Goal: Task Accomplishment & Management: Manage account settings

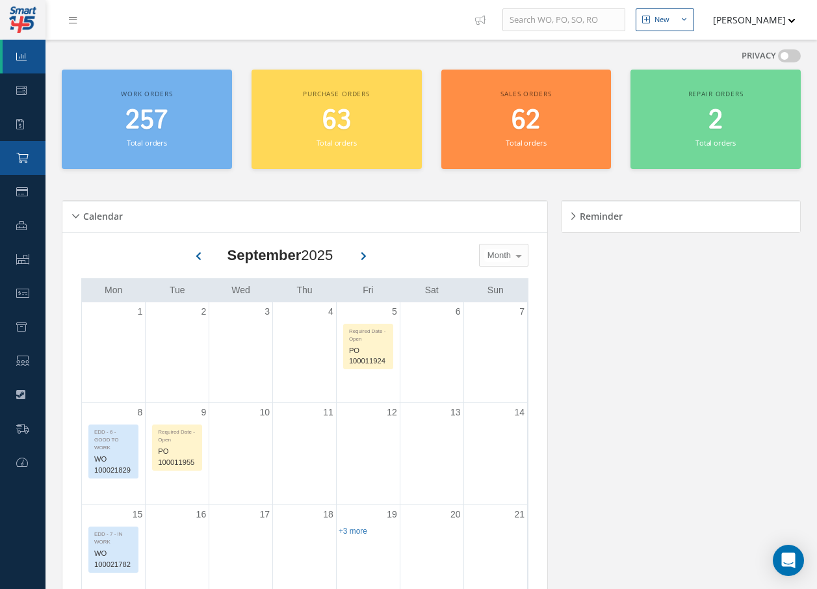
click at [31, 157] on link "Purchase Order" at bounding box center [23, 158] width 46 height 34
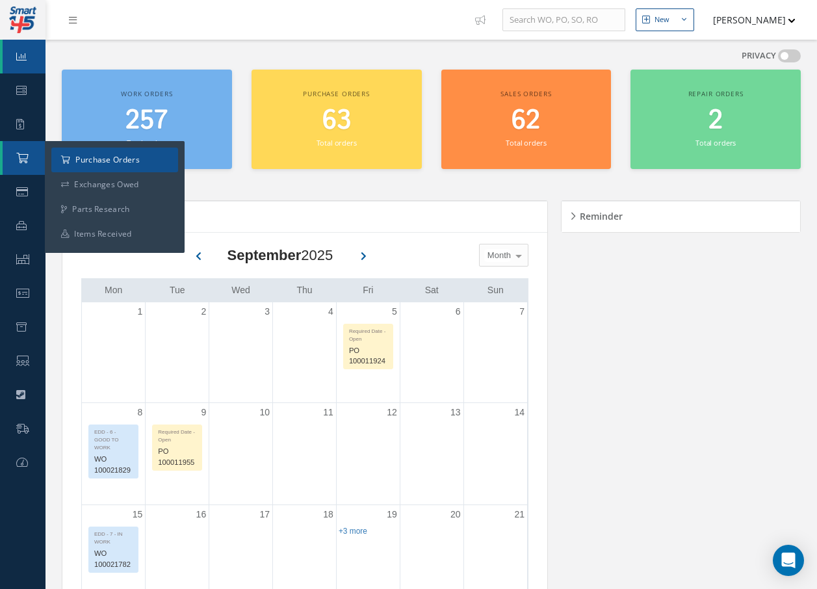
click at [106, 162] on a=1&status_id=2&status_id=3&status_id=5&collapsedFilters"] "Purchase Orders" at bounding box center [114, 160] width 127 height 25
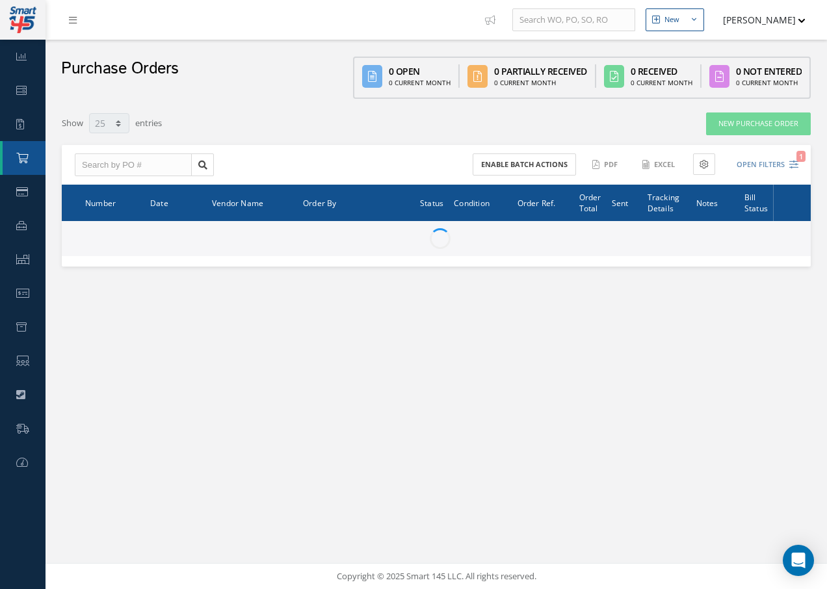
select select "25"
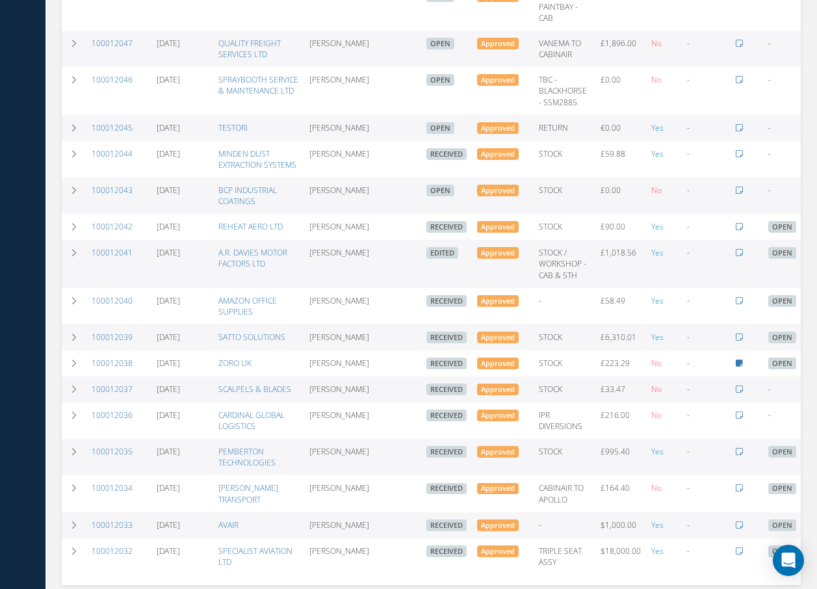
scroll to position [638, 0]
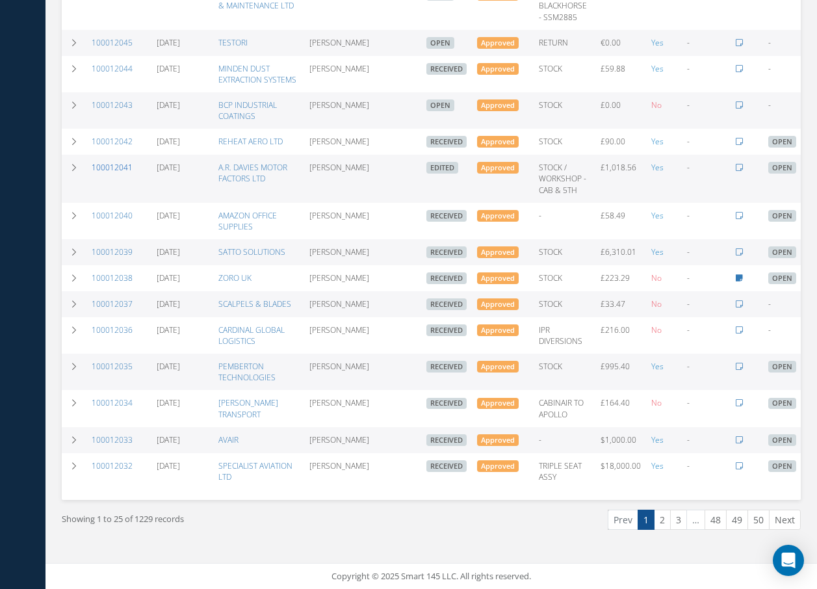
click at [122, 162] on link "100012041" at bounding box center [112, 167] width 41 height 11
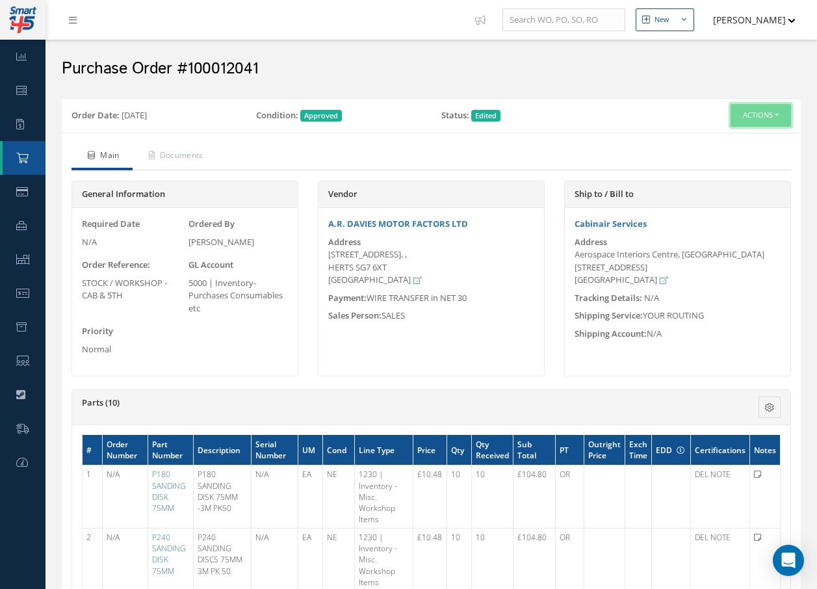
click at [777, 110] on button "Actions" at bounding box center [761, 115] width 60 height 23
click at [723, 156] on link "Edit" at bounding box center [739, 158] width 104 height 18
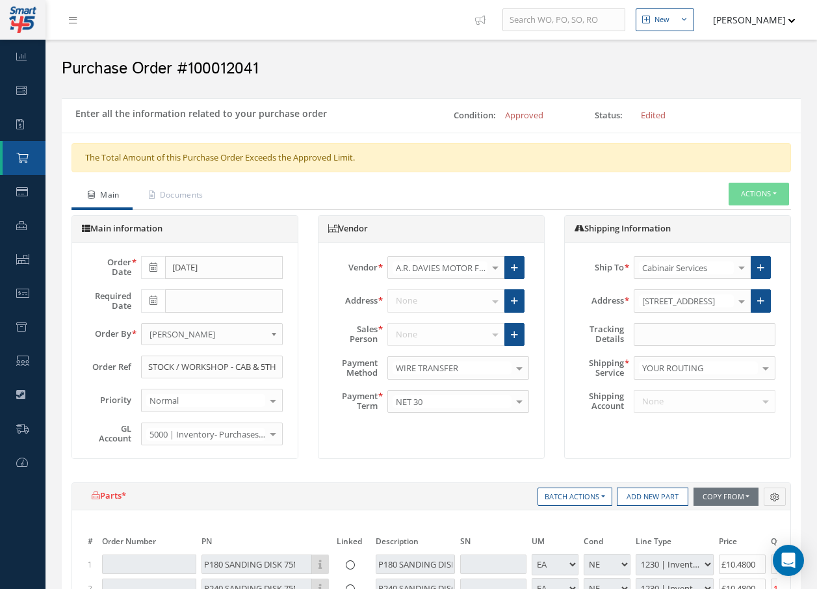
select select "1"
select select "5"
select select "110"
select select "1"
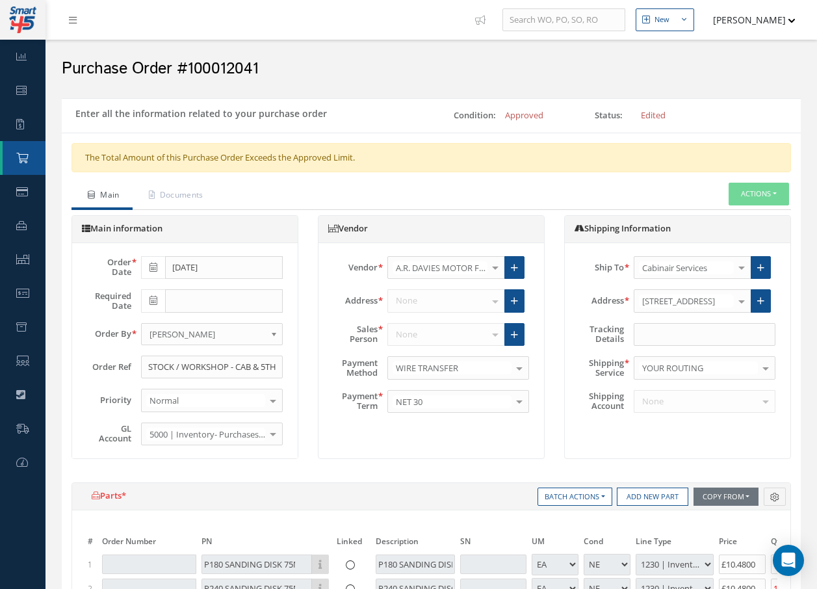
select select "5"
select select "110"
select select "1"
select select "5"
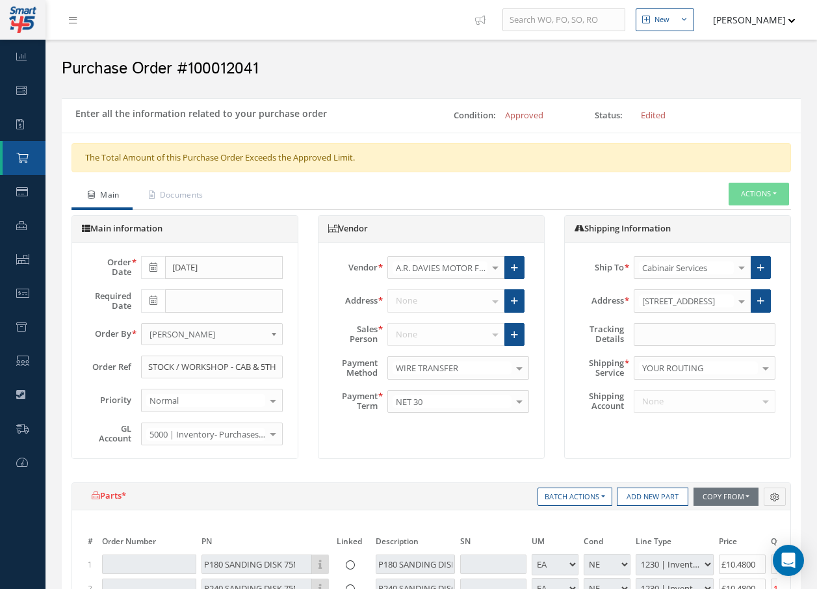
select select "110"
select select "1"
select select "5"
select select "110"
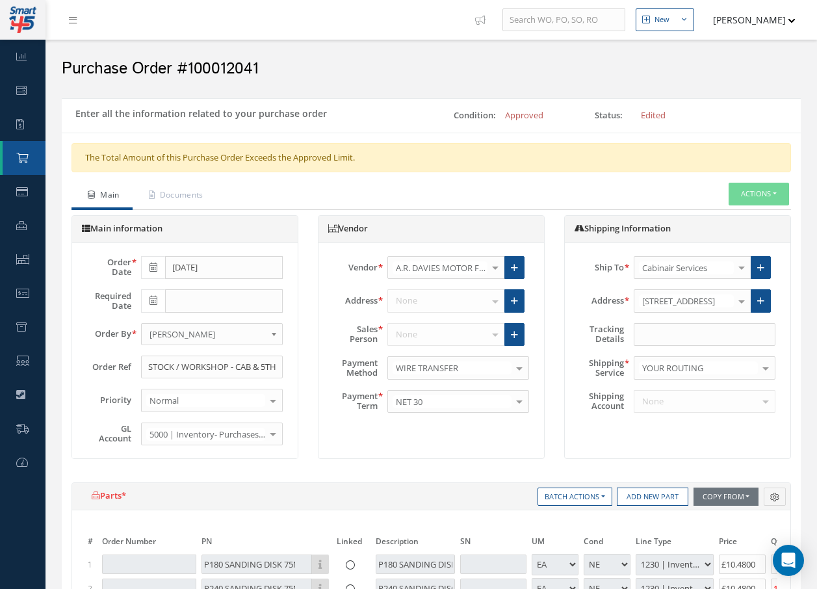
select select "1"
select select "5"
select select "110"
select select "1"
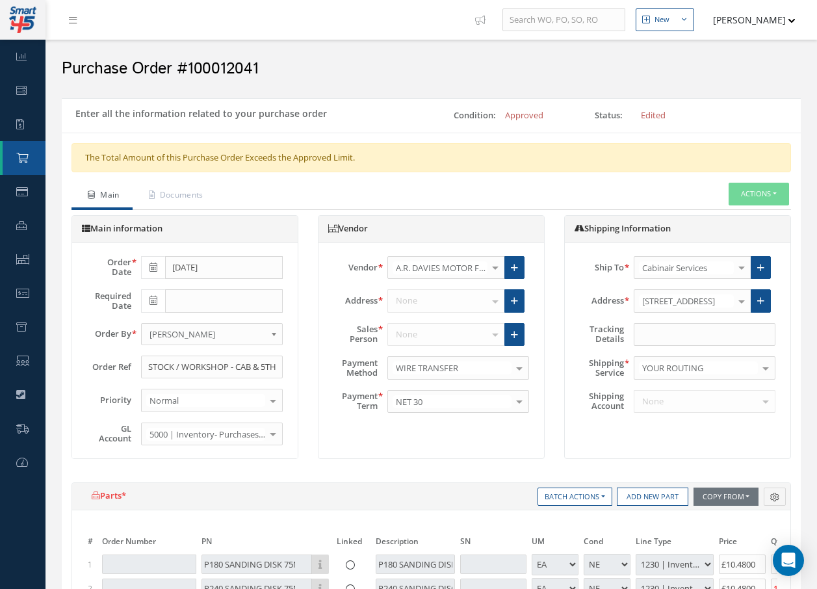
select select "1"
select select "5"
select select "110"
select select "1"
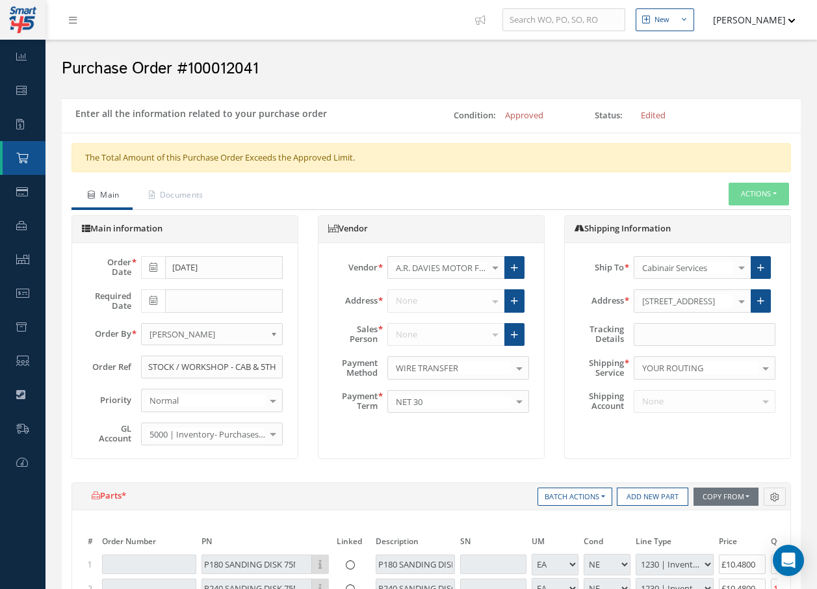
select select "5"
select select "110"
select select "1"
select select "5"
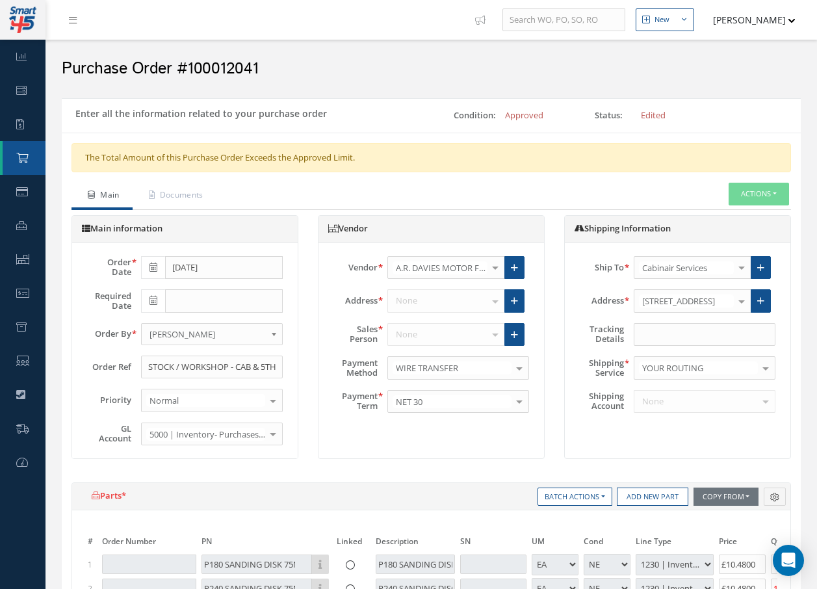
select select "110"
select select "1"
select select "5"
select select "110"
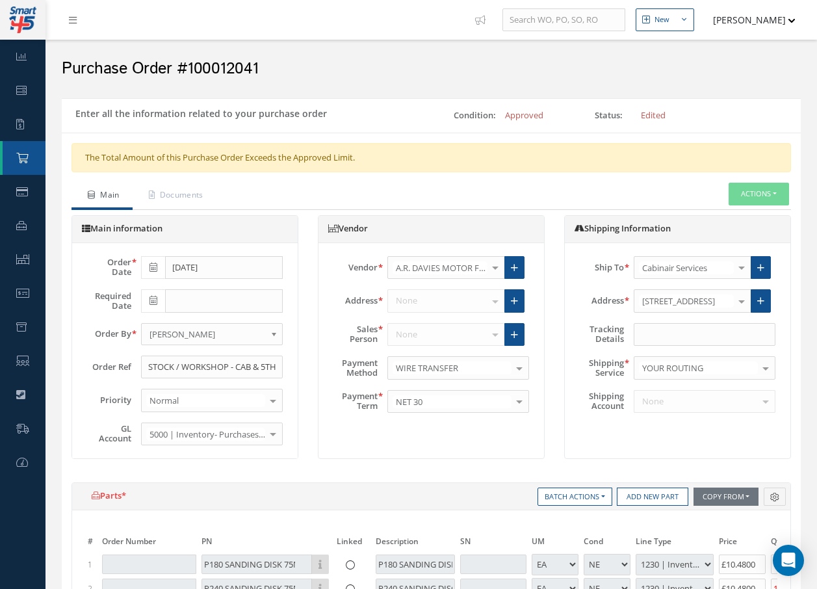
select select "1"
select select "5"
select select "110"
select select "1"
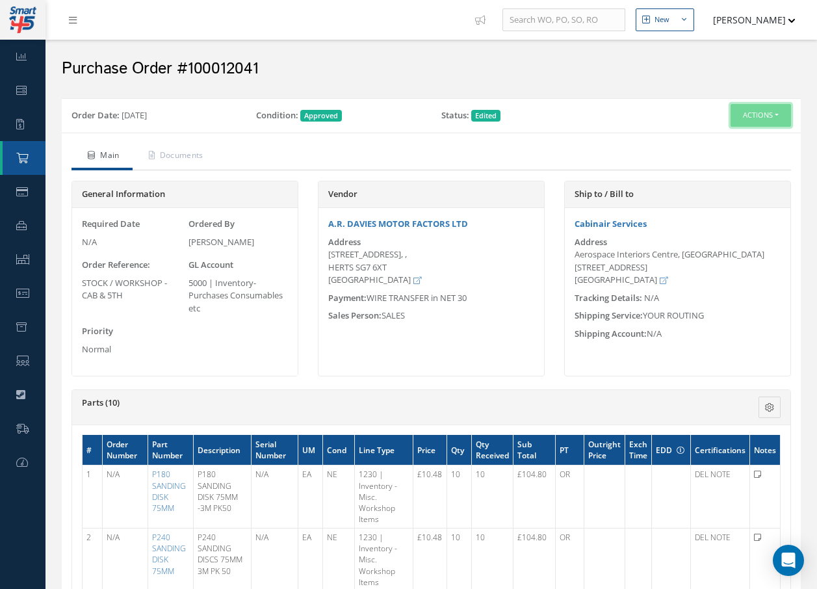
click at [758, 118] on button "Actions" at bounding box center [761, 115] width 60 height 23
click at [680, 86] on div "Purchase Order #100012041" at bounding box center [432, 66] width 772 height 52
click at [753, 110] on button "Actions" at bounding box center [761, 115] width 60 height 23
click at [715, 156] on link "Edit" at bounding box center [739, 158] width 104 height 18
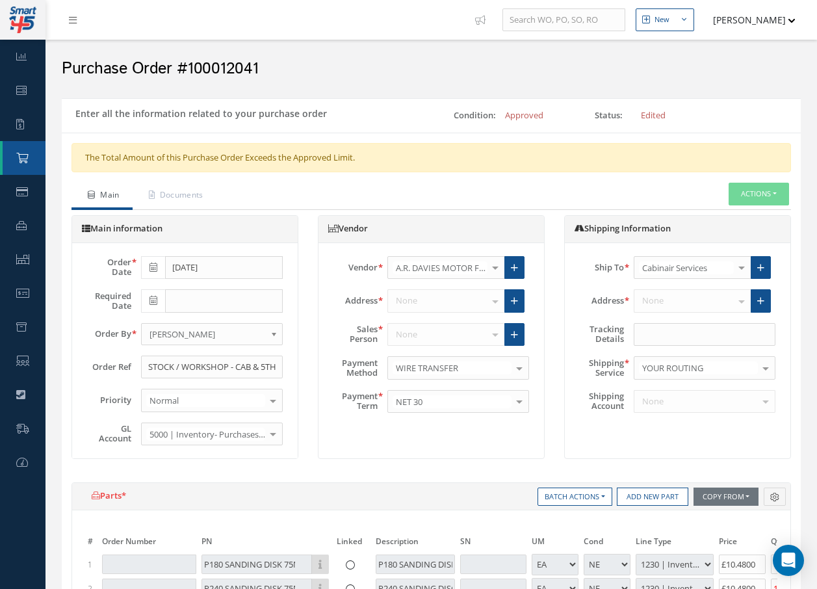
select select "1"
select select "5"
select select "110"
select select "1"
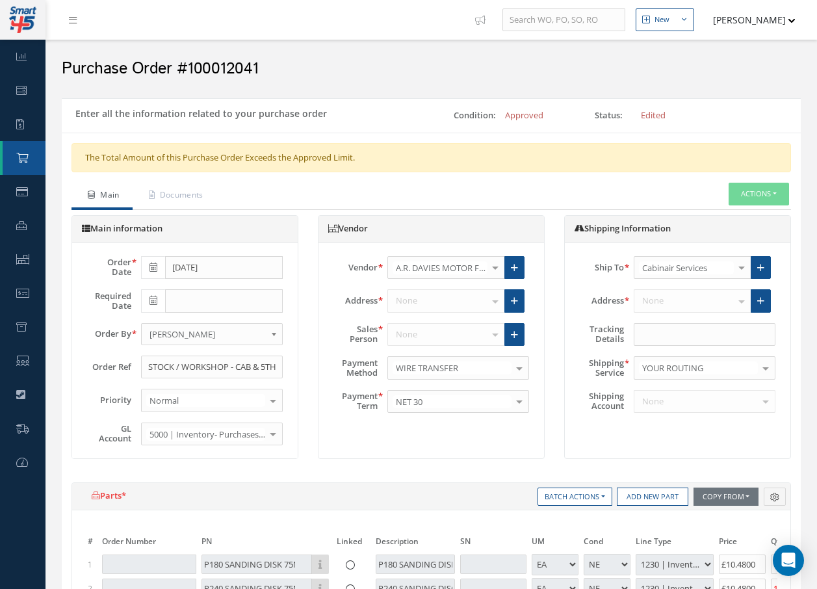
select select "5"
select select "110"
select select "1"
select select "5"
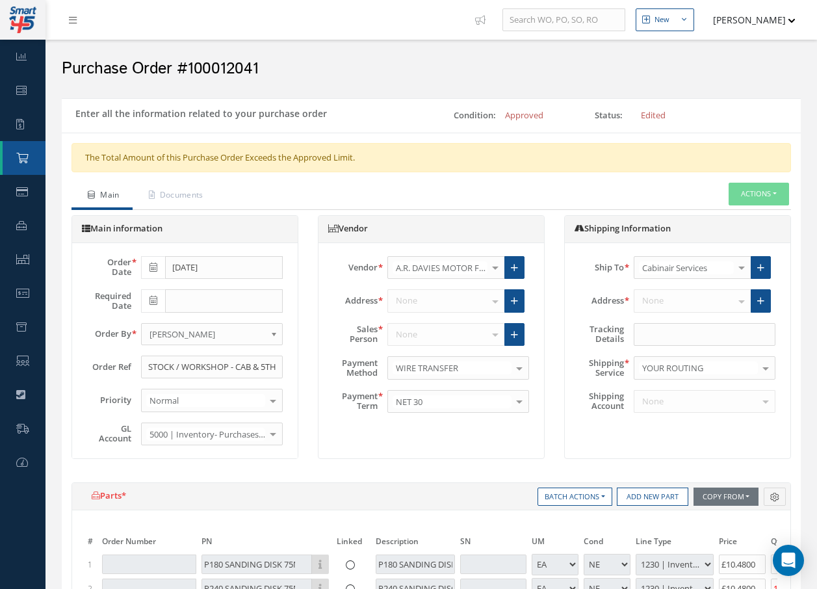
select select "110"
select select "1"
select select "5"
select select "110"
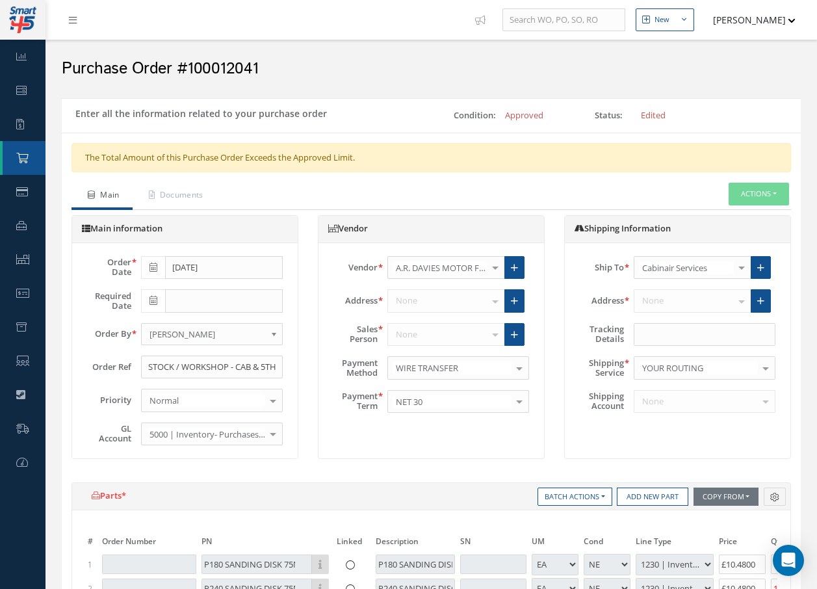
select select "1"
select select "5"
select select "110"
select select "1"
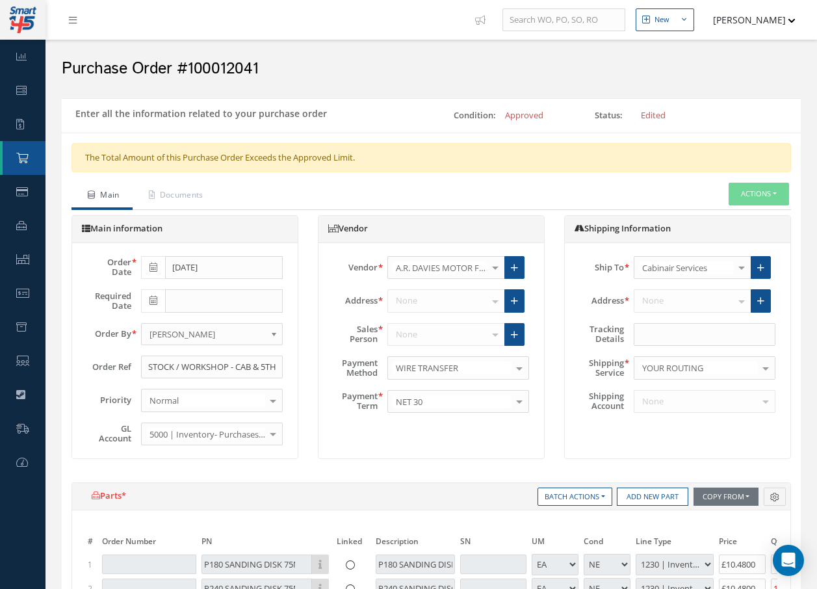
select select "1"
select select "5"
select select "110"
select select "1"
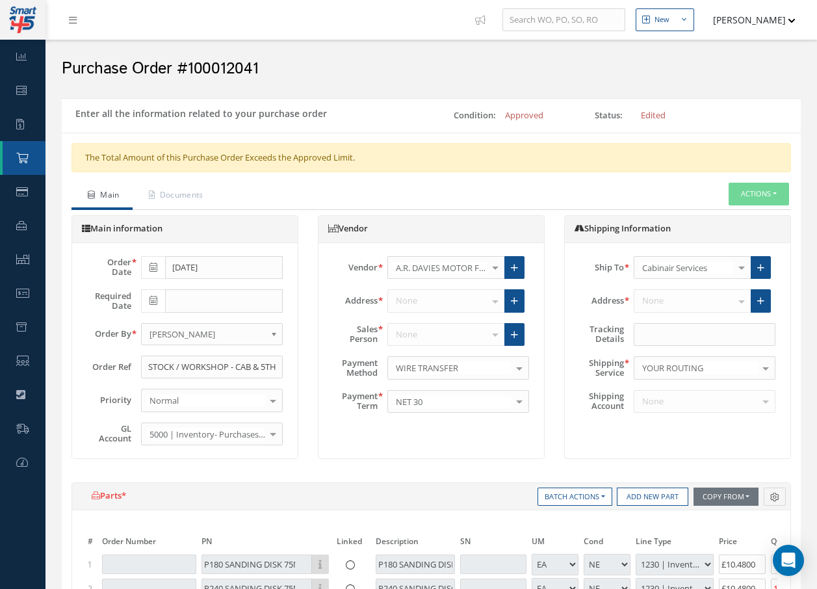
select select "5"
select select "110"
select select "1"
select select "5"
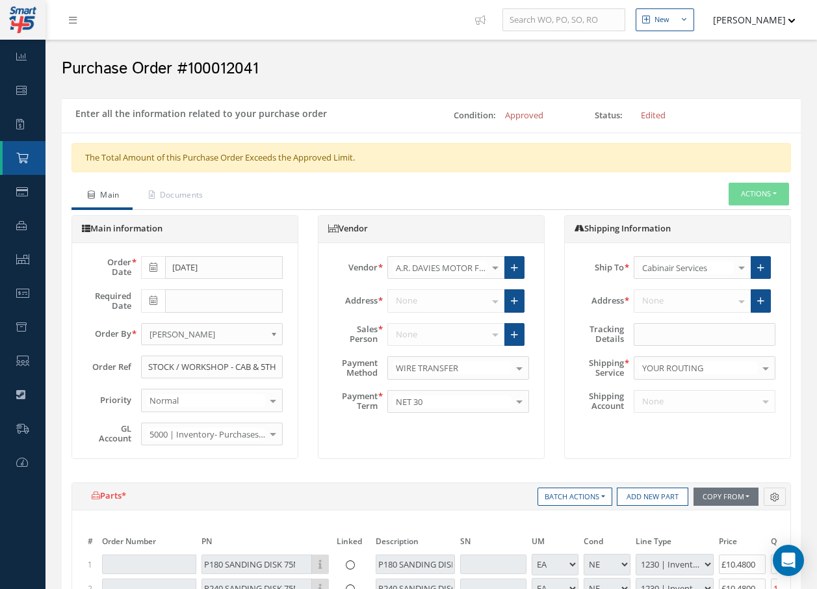
select select "110"
select select "1"
select select "5"
select select "110"
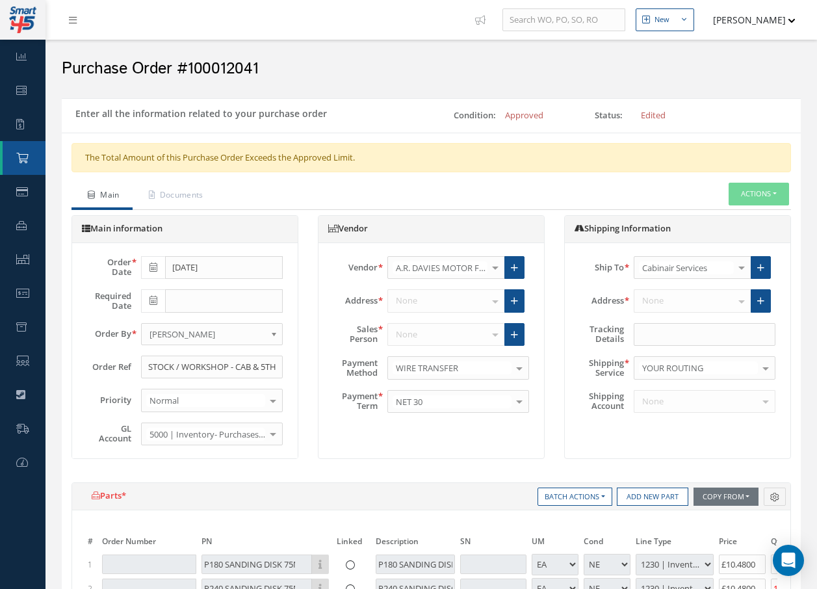
select select "1"
select select "5"
select select "110"
select select "1"
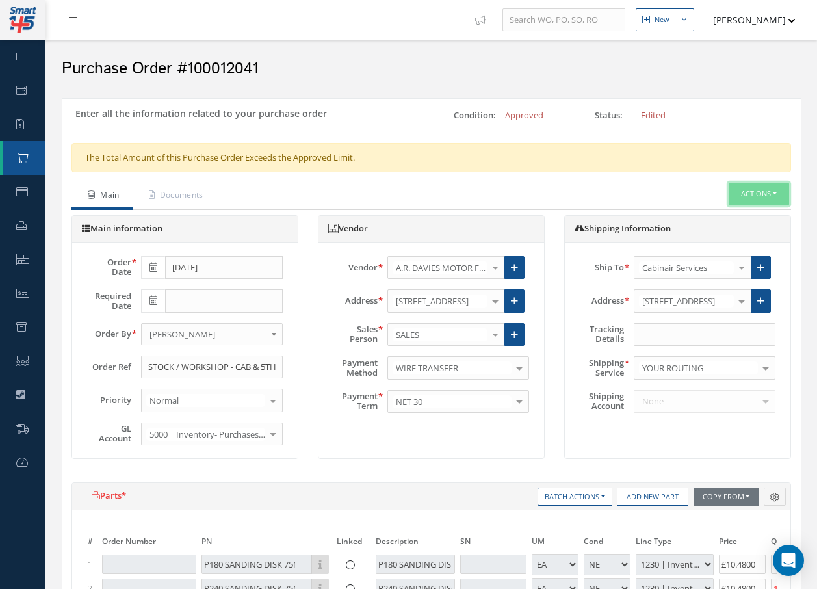
click at [744, 196] on button "Actions" at bounding box center [759, 194] width 60 height 23
click at [733, 217] on link "Enter/Update" at bounding box center [739, 217] width 104 height 18
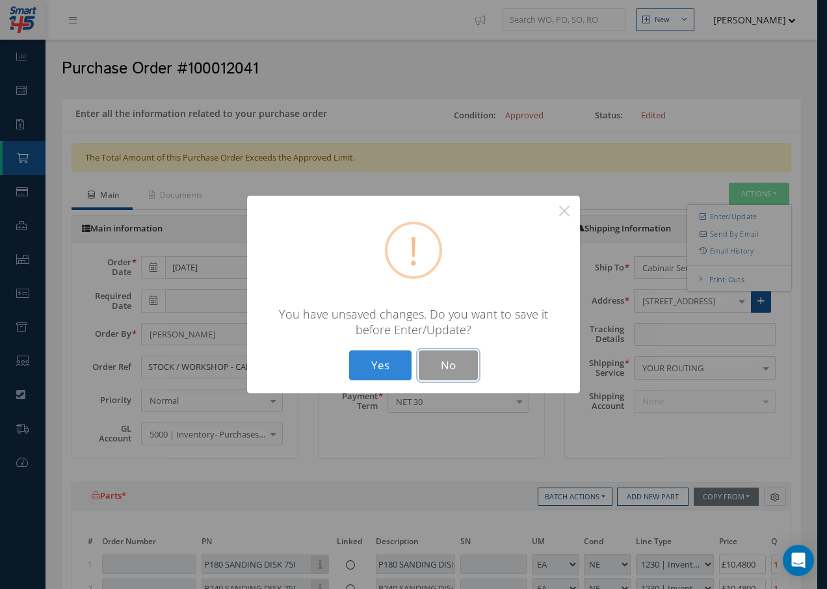
click at [462, 365] on button "No" at bounding box center [448, 365] width 59 height 31
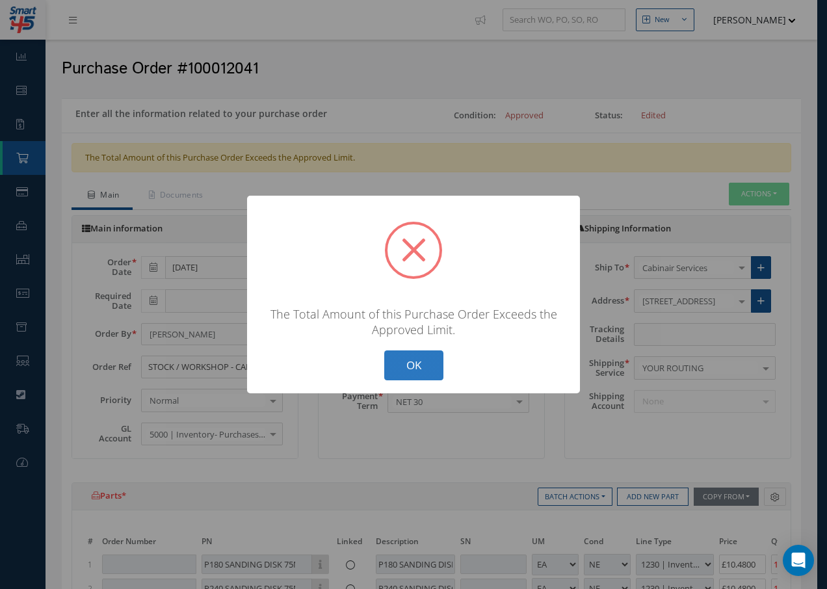
click at [426, 371] on button "OK" at bounding box center [413, 365] width 59 height 31
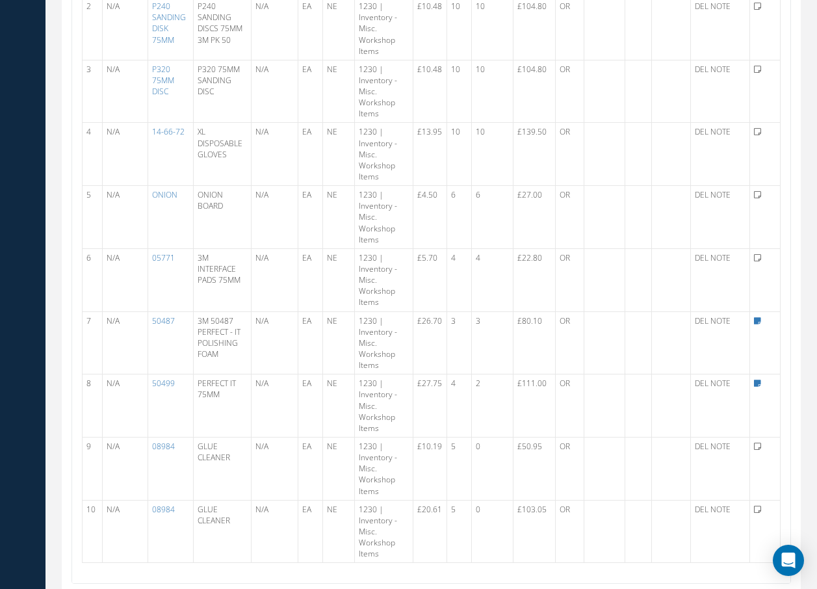
scroll to position [585, 0]
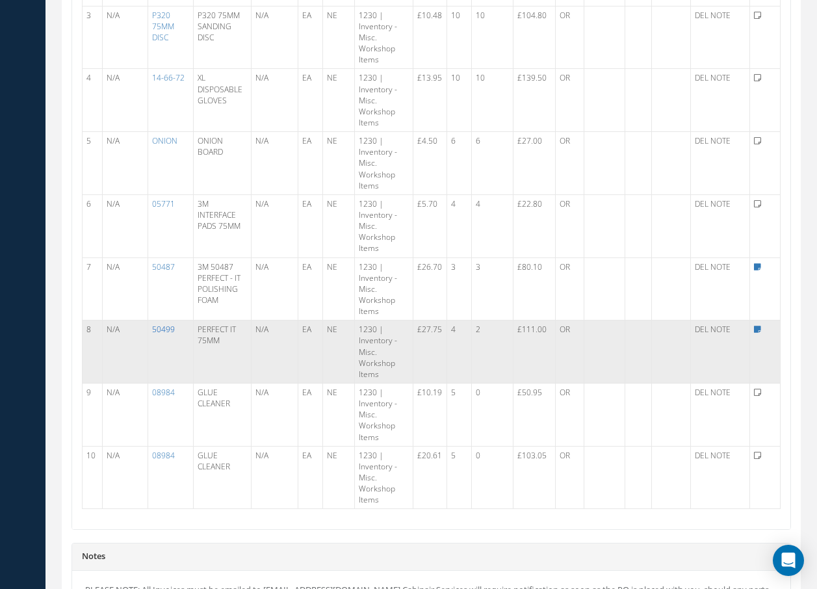
click at [168, 332] on link "50499" at bounding box center [163, 329] width 23 height 11
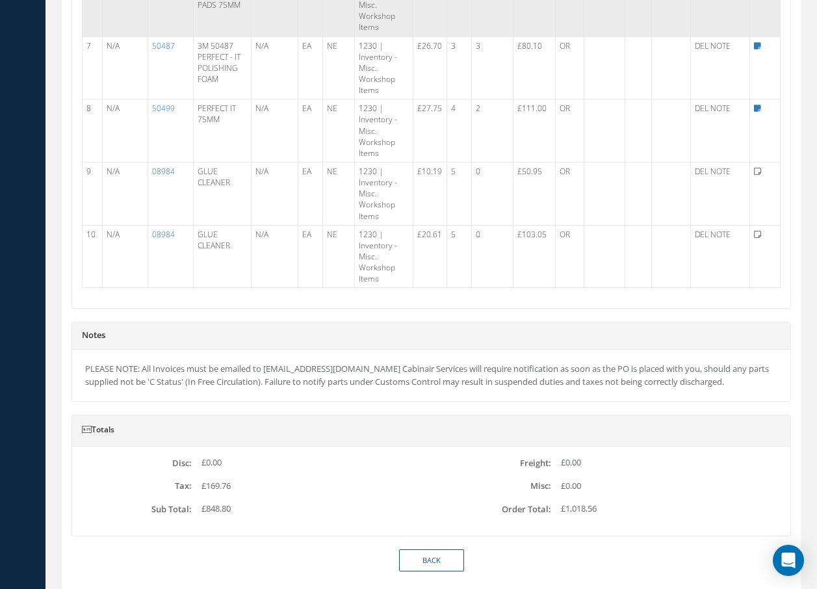
scroll to position [721, 0]
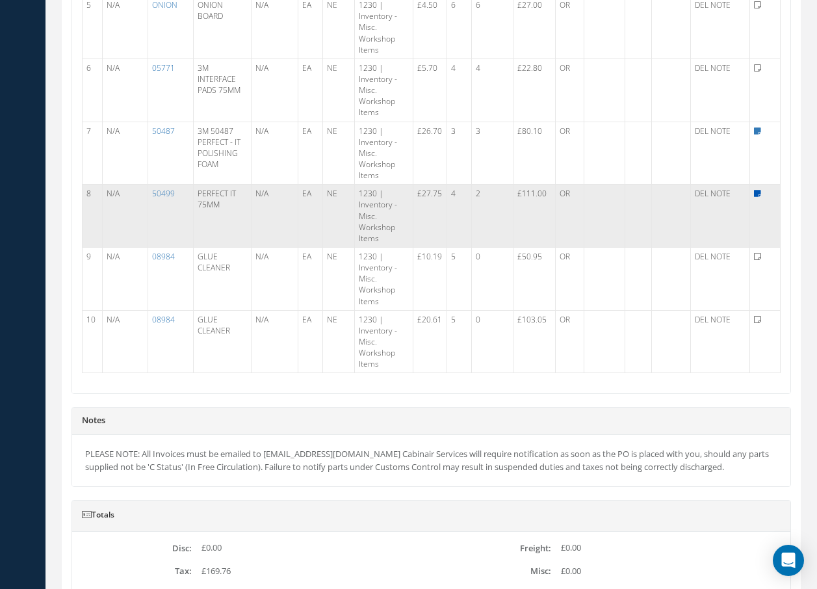
click at [760, 191] on icon at bounding box center [757, 194] width 7 height 8
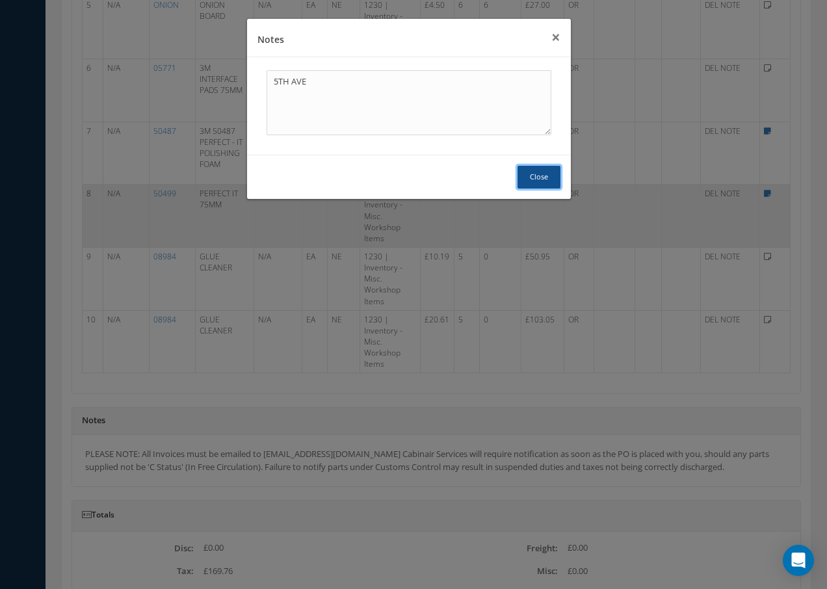
click at [548, 184] on button "Close" at bounding box center [538, 177] width 43 height 23
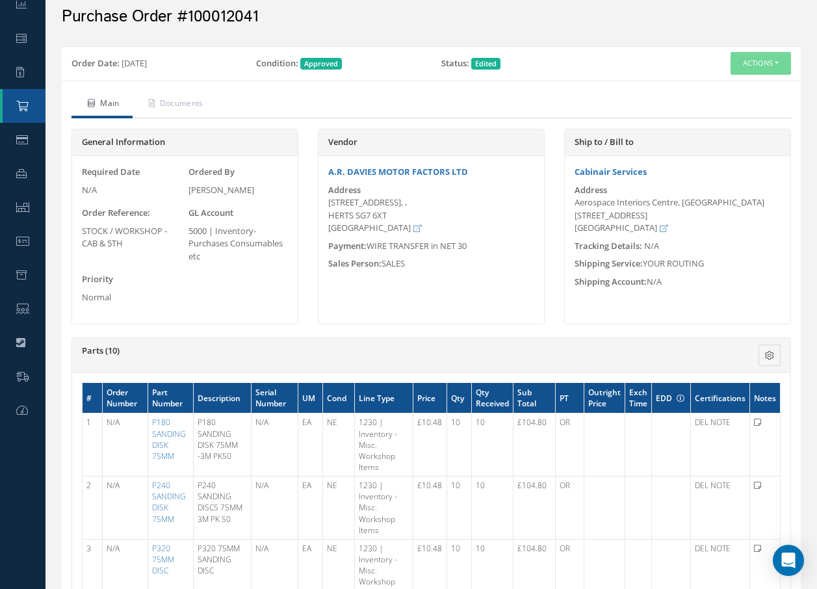
scroll to position [26, 0]
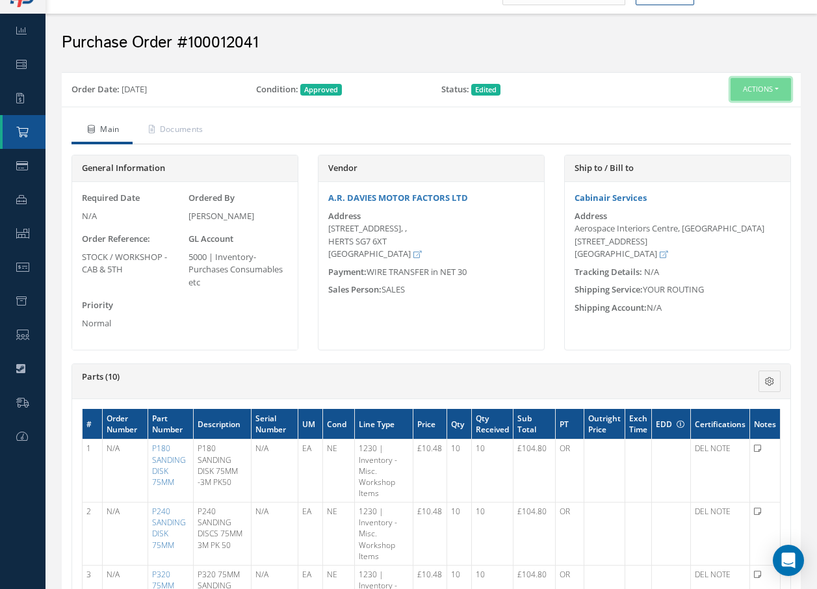
click at [761, 92] on button "Actions" at bounding box center [761, 89] width 60 height 23
click at [588, 56] on div "Purchase Order #100012041" at bounding box center [431, 39] width 759 height 39
click at [743, 92] on button "Actions" at bounding box center [761, 89] width 60 height 23
click at [714, 114] on link "Enter/Update" at bounding box center [739, 114] width 104 height 18
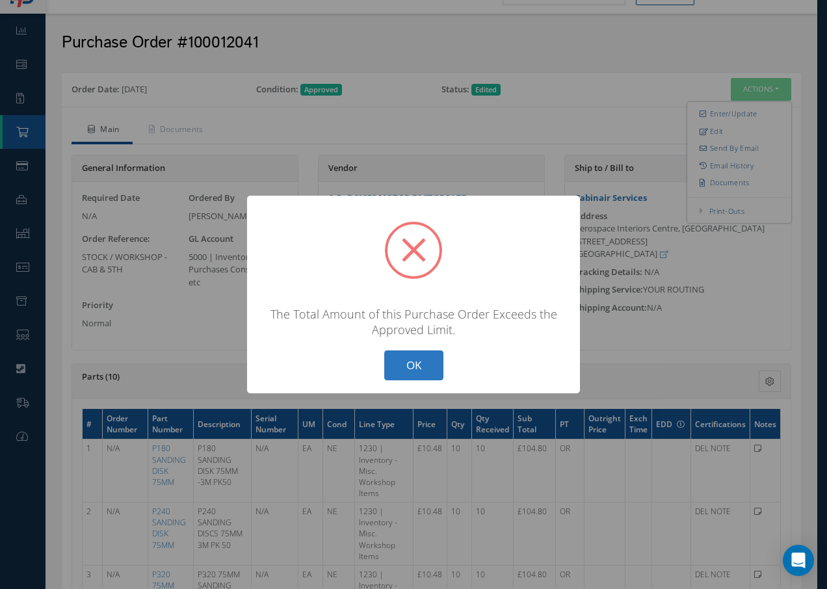
click at [414, 365] on button "OK" at bounding box center [413, 365] width 59 height 31
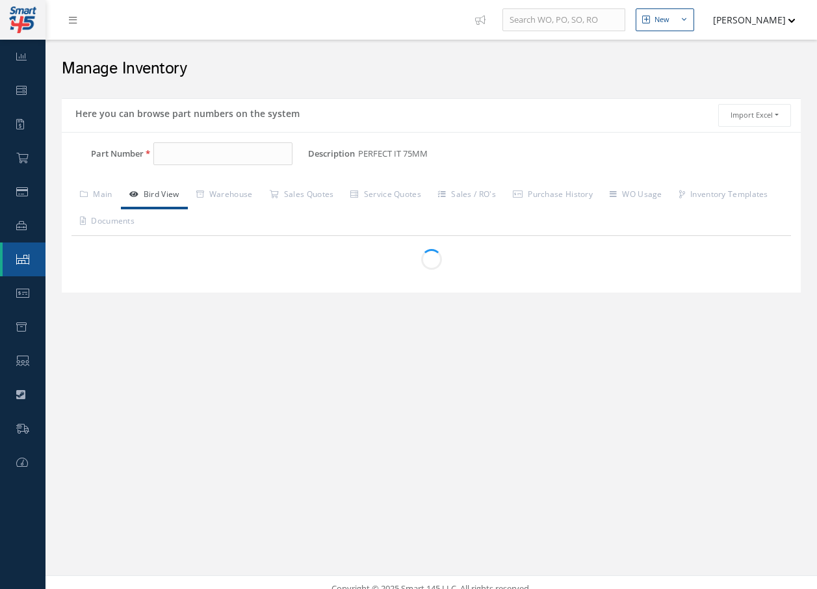
type input "50499"
